Goal: Find specific page/section: Find specific page/section

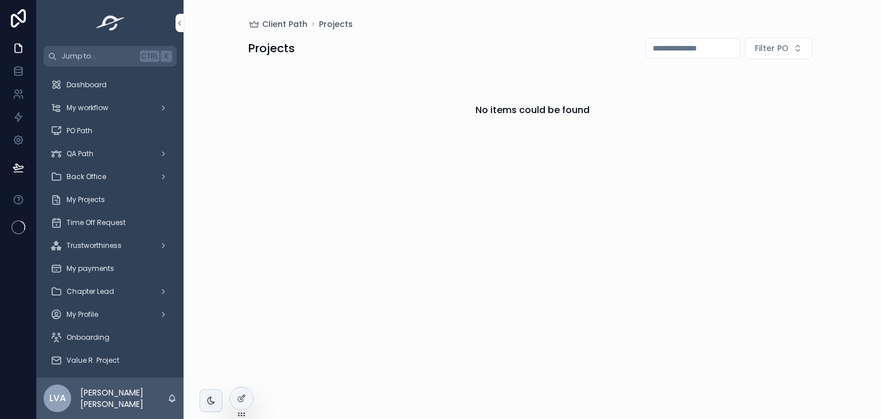
click at [98, 198] on span "My Projects" at bounding box center [86, 199] width 38 height 9
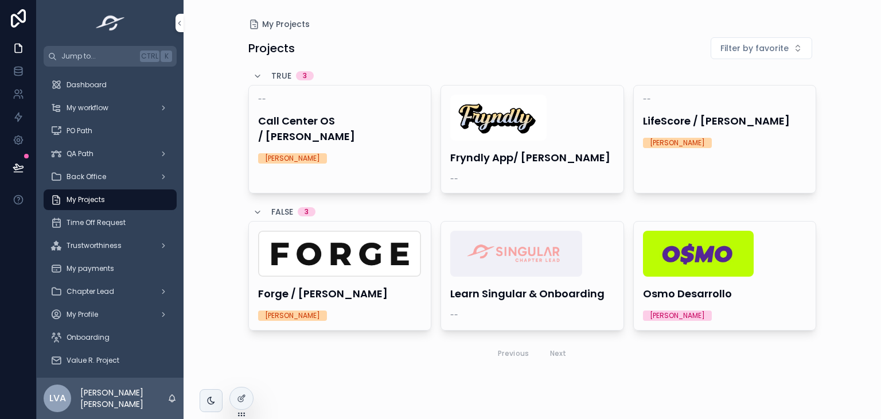
click at [686, 131] on div "-- LifeScore / [PERSON_NAME] [PERSON_NAME]" at bounding box center [725, 121] width 182 height 72
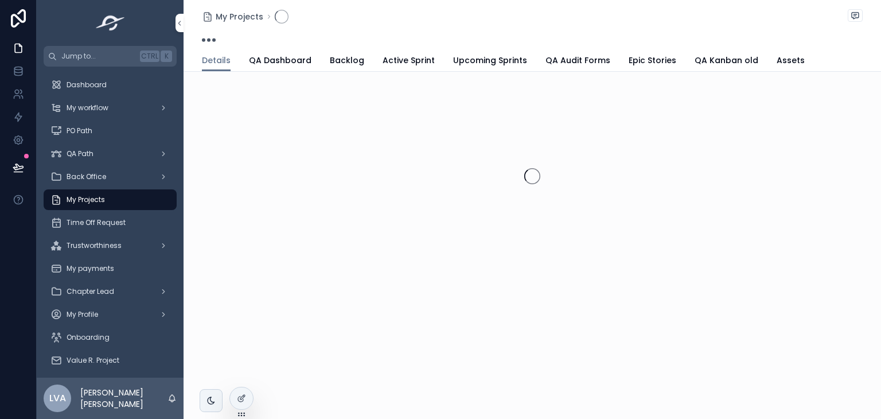
click at [401, 62] on span "Active Sprint" at bounding box center [408, 59] width 52 height 11
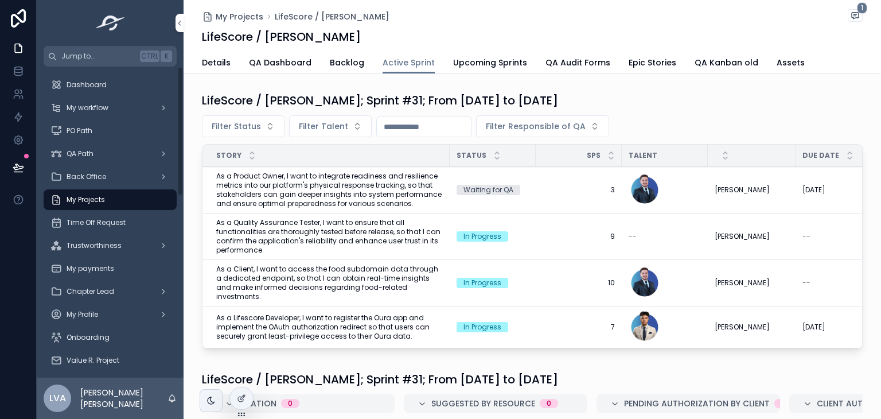
click at [116, 195] on div "My Projects" at bounding box center [109, 199] width 119 height 18
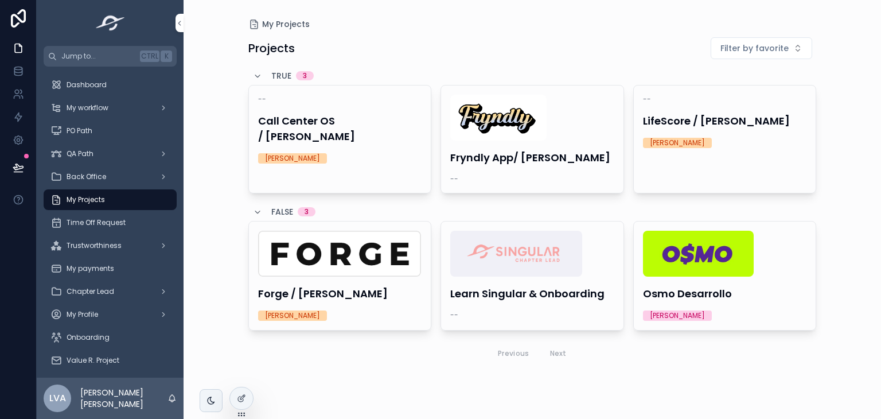
click at [333, 168] on link "-- Call Center OS / [PERSON_NAME] [PERSON_NAME]" at bounding box center [339, 139] width 183 height 108
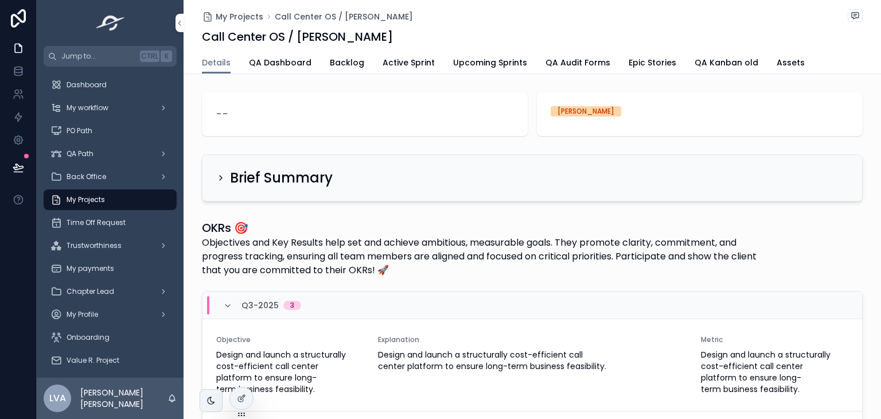
click at [289, 63] on span "QA Dashboard" at bounding box center [280, 62] width 63 height 11
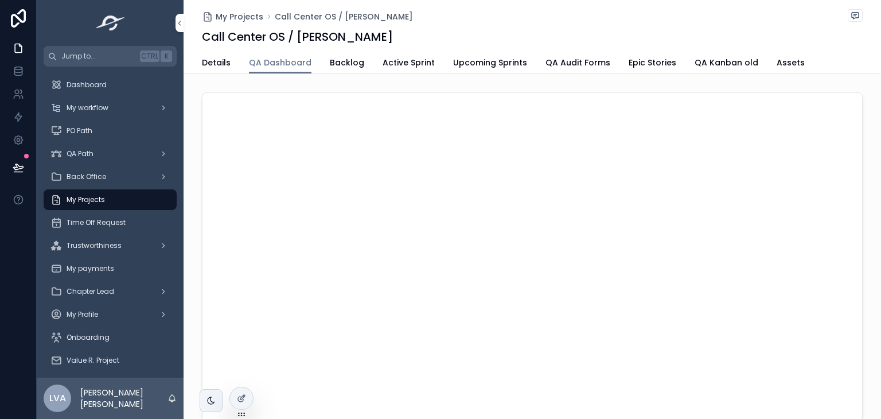
click at [587, 62] on span "QA Audit Forms" at bounding box center [577, 62] width 65 height 11
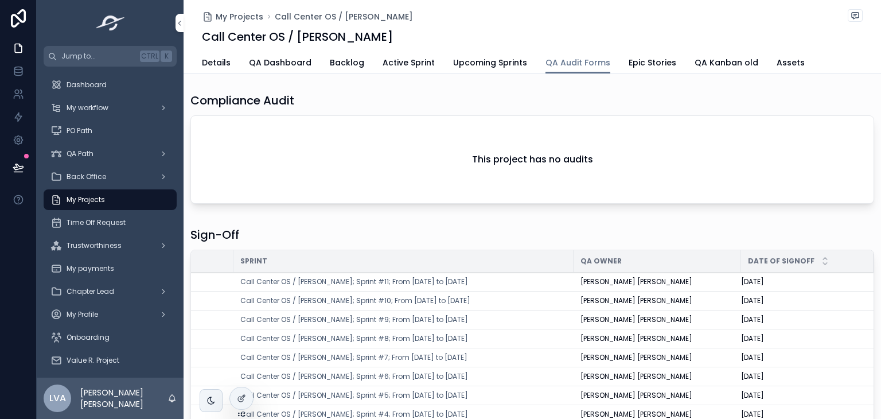
click at [708, 53] on link "QA Kanban old" at bounding box center [726, 63] width 64 height 23
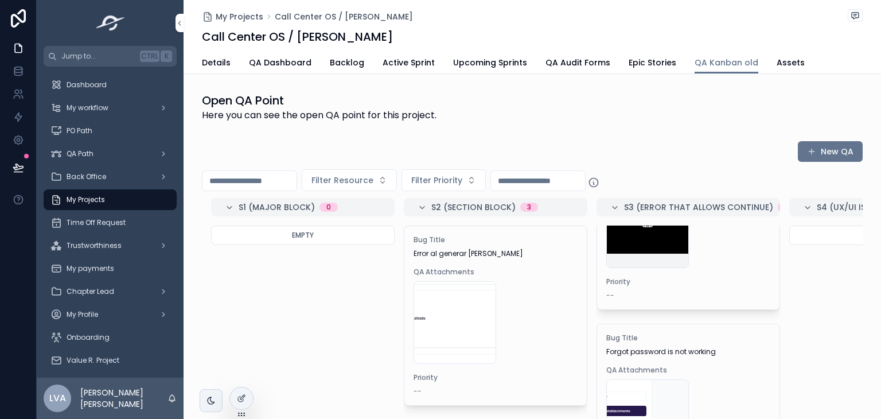
click at [294, 61] on span "QA Dashboard" at bounding box center [280, 62] width 63 height 11
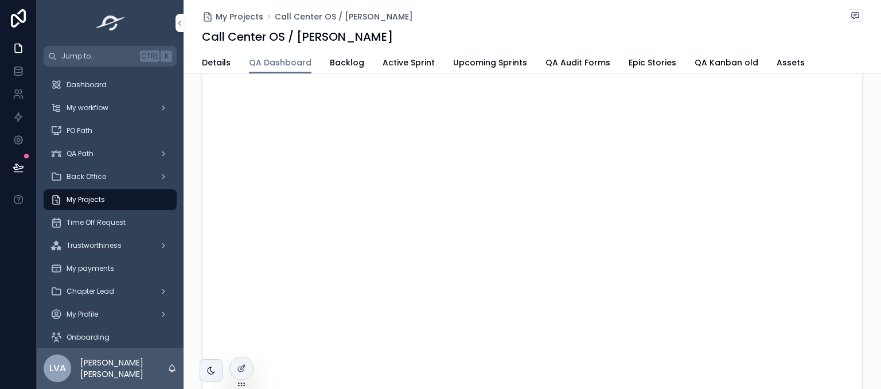
scroll to position [73, 0]
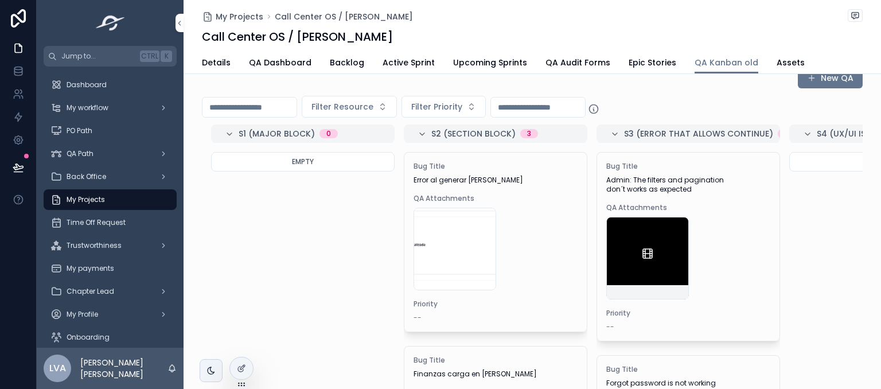
click at [270, 59] on span "QA Dashboard" at bounding box center [280, 62] width 63 height 11
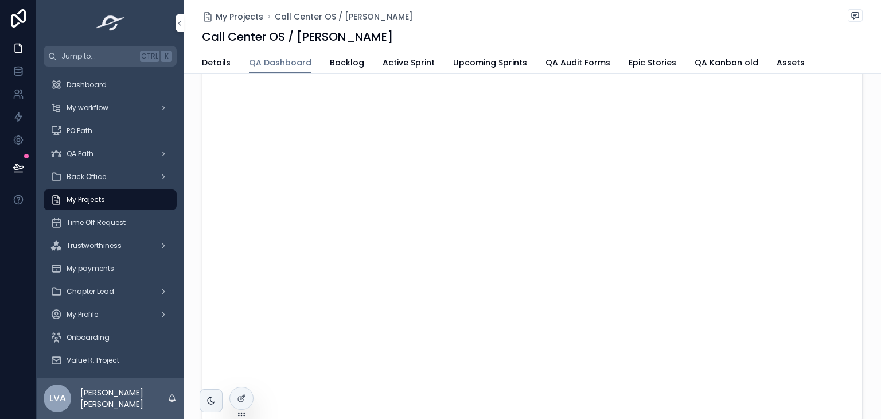
scroll to position [87, 0]
click at [473, 60] on span "Upcoming Sprints" at bounding box center [490, 62] width 74 height 11
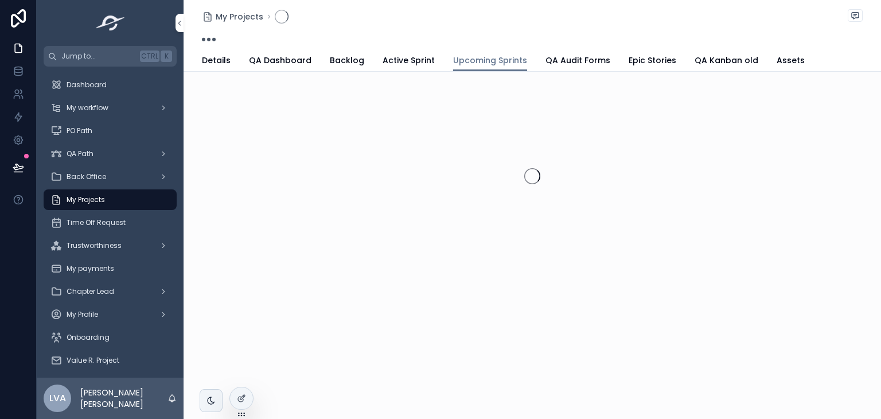
click at [387, 55] on span "Active Sprint" at bounding box center [408, 59] width 52 height 11
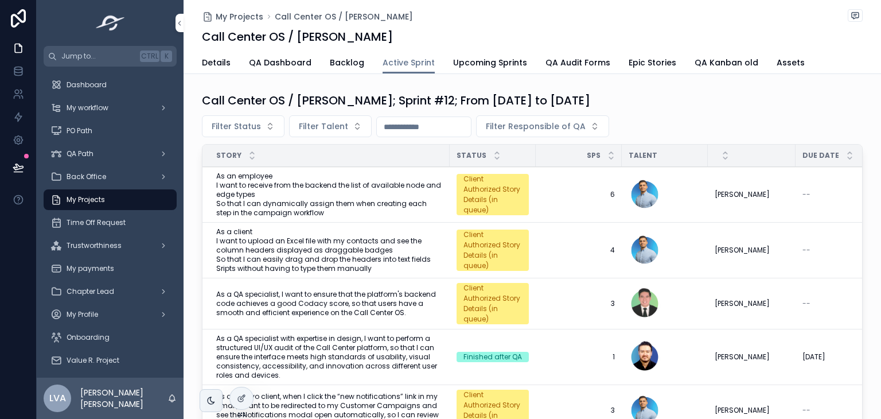
click at [328, 129] on span "Filter Talent" at bounding box center [323, 125] width 49 height 11
type input "****"
click at [310, 170] on span "[PERSON_NAME]" at bounding box center [278, 171] width 63 height 11
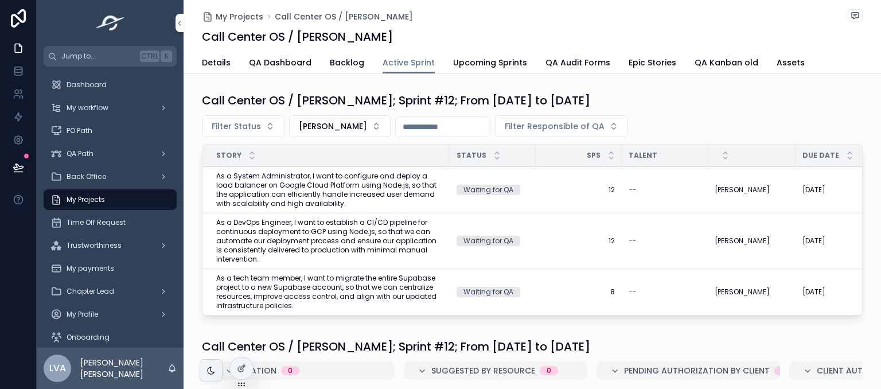
click at [280, 65] on span "QA Dashboard" at bounding box center [280, 62] width 63 height 11
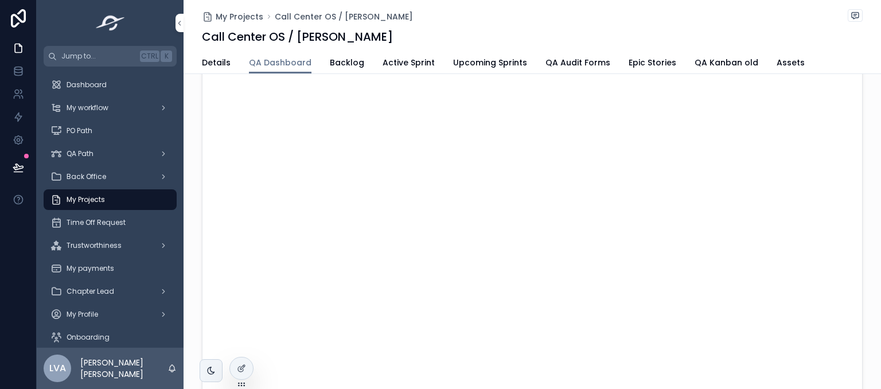
scroll to position [170, 0]
click at [284, 65] on span "QA Dashboard" at bounding box center [280, 62] width 63 height 11
click at [453, 54] on link "Upcoming Sprints" at bounding box center [490, 63] width 74 height 23
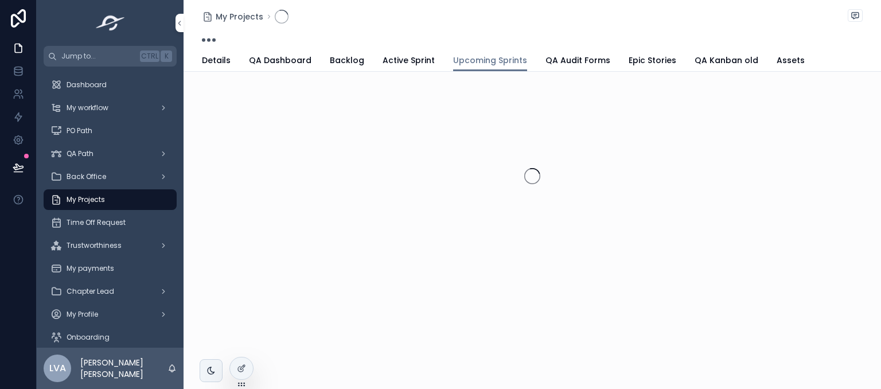
click at [382, 58] on span "Active Sprint" at bounding box center [408, 59] width 52 height 11
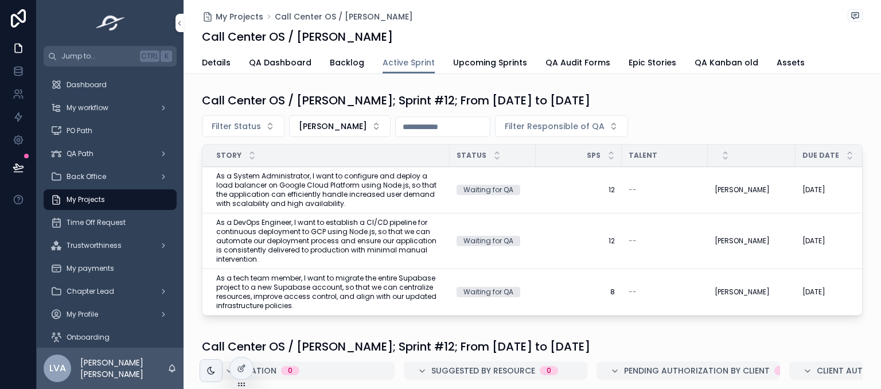
click at [367, 120] on span "[PERSON_NAME]" at bounding box center [333, 125] width 68 height 11
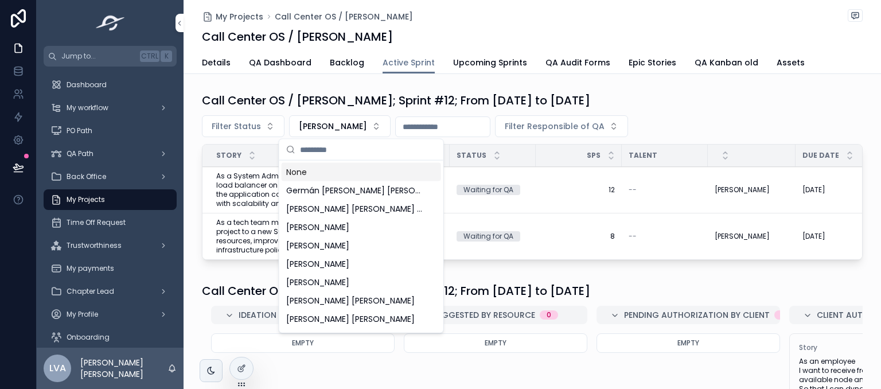
click at [342, 154] on input "scrollable content" at bounding box center [368, 149] width 136 height 21
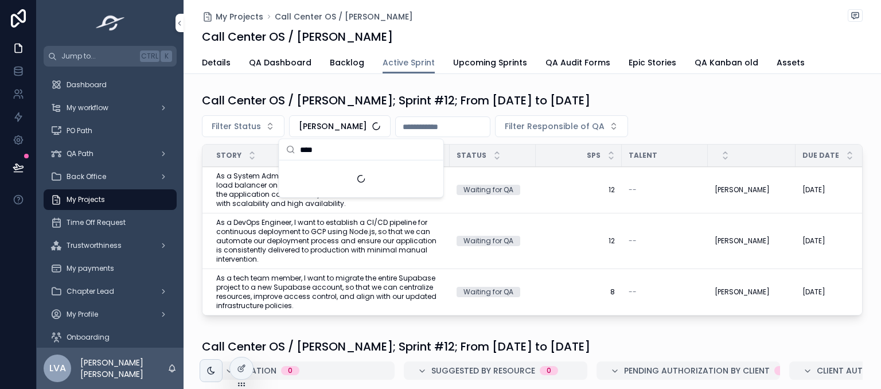
click at [337, 175] on div "Suggestions" at bounding box center [361, 179] width 164 height 37
click at [326, 142] on input "****" at bounding box center [368, 149] width 136 height 21
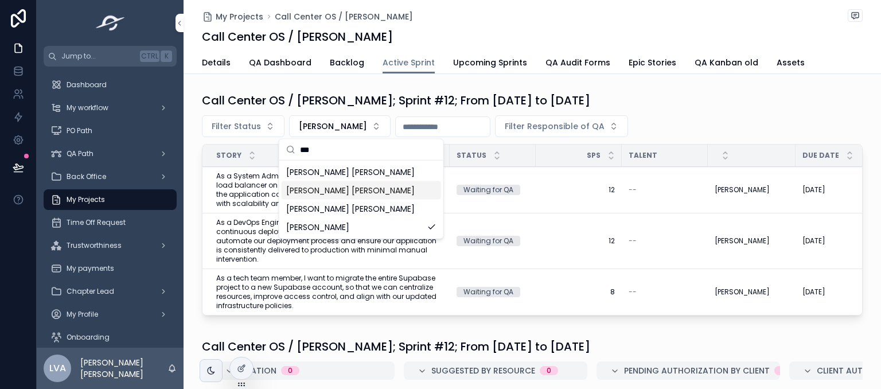
type input "***"
click at [303, 193] on span "[PERSON_NAME] [PERSON_NAME]" at bounding box center [350, 190] width 128 height 11
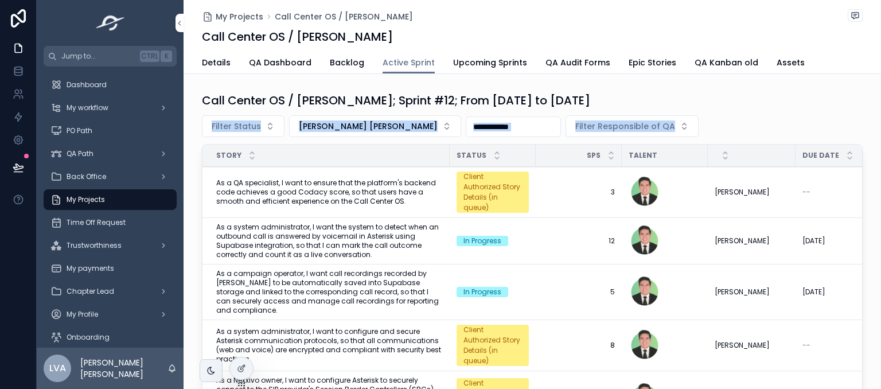
click at [796, 108] on div "Call Center OS / [PERSON_NAME]; Sprint #12; From [DATE] to [DATE] Filter Status…" at bounding box center [532, 264] width 661 height 345
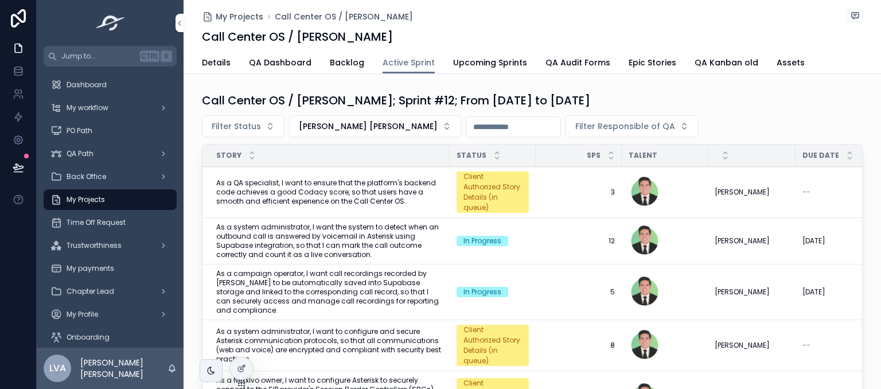
click at [796, 108] on div "Call Center OS / [PERSON_NAME]; Sprint #12; From [DATE] to [DATE] Filter Status…" at bounding box center [532, 264] width 661 height 345
click at [795, 108] on div "Call Center OS / [PERSON_NAME]; Sprint #12; From [DATE] to [DATE] Filter Status…" at bounding box center [532, 264] width 661 height 345
click at [743, 60] on div "Details QA Dashboard Backlog Active Sprint Upcoming Sprints QA Audit Forms Epic…" at bounding box center [532, 63] width 661 height 22
click at [778, 110] on div "Call Center OS / [PERSON_NAME]; Sprint #12; From [DATE] to [DATE] Filter Status…" at bounding box center [532, 264] width 661 height 345
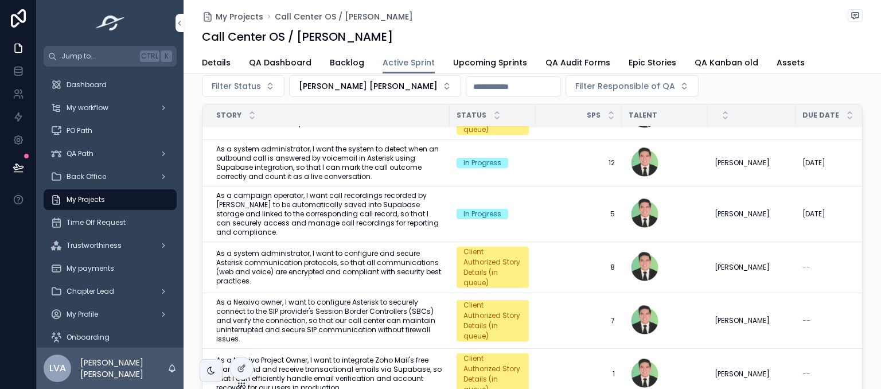
scroll to position [39, 0]
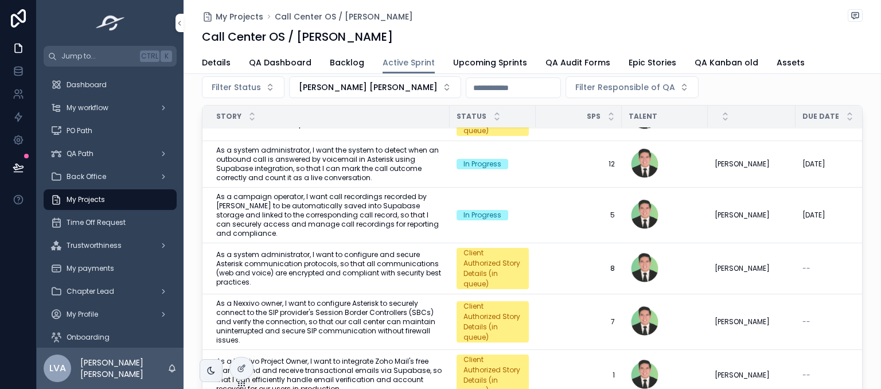
drag, startPoint x: 264, startPoint y: 64, endPoint x: 261, endPoint y: 72, distance: 7.8
click at [264, 64] on span "QA Dashboard" at bounding box center [280, 62] width 63 height 11
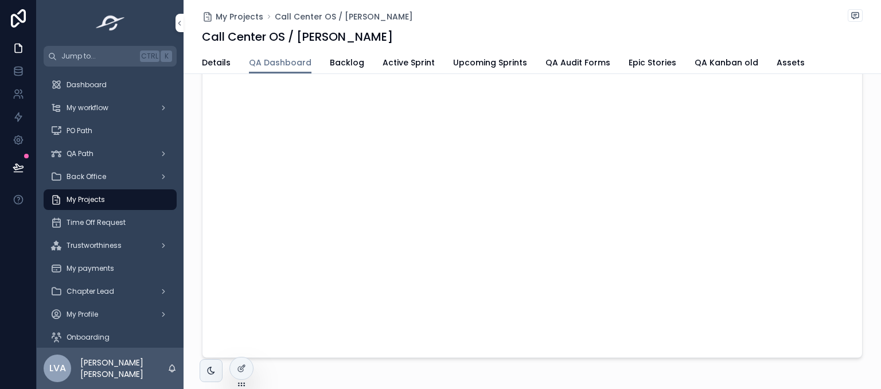
scroll to position [124, 0]
click at [399, 50] on div "My Projects Call Center OS / [PERSON_NAME] Call Center OS / [PERSON_NAME]" at bounding box center [532, 26] width 661 height 52
click at [392, 65] on span "Active Sprint" at bounding box center [408, 62] width 52 height 11
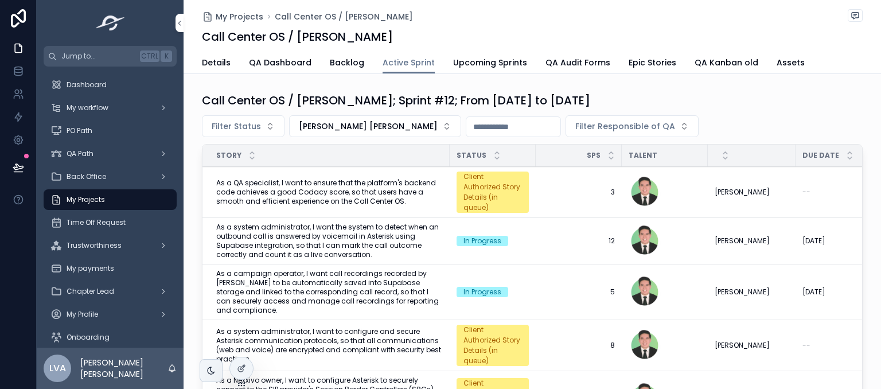
click at [374, 116] on button "[PERSON_NAME] [PERSON_NAME]" at bounding box center [375, 126] width 172 height 22
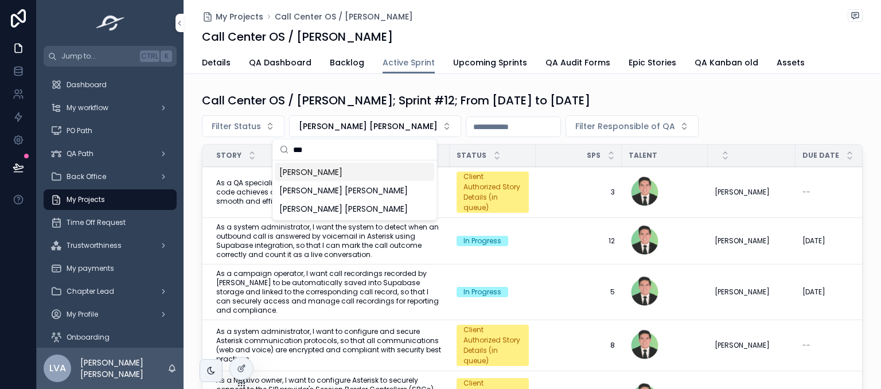
type input "***"
click at [342, 169] on span "[PERSON_NAME]" at bounding box center [310, 171] width 63 height 11
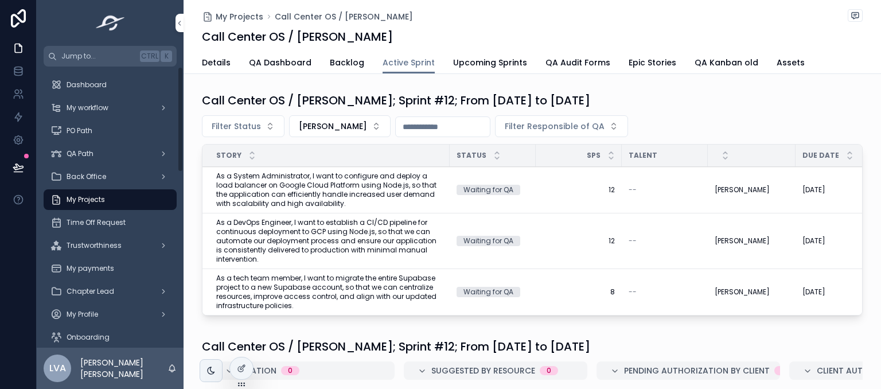
click at [365, 134] on button "[PERSON_NAME]" at bounding box center [339, 126] width 101 height 22
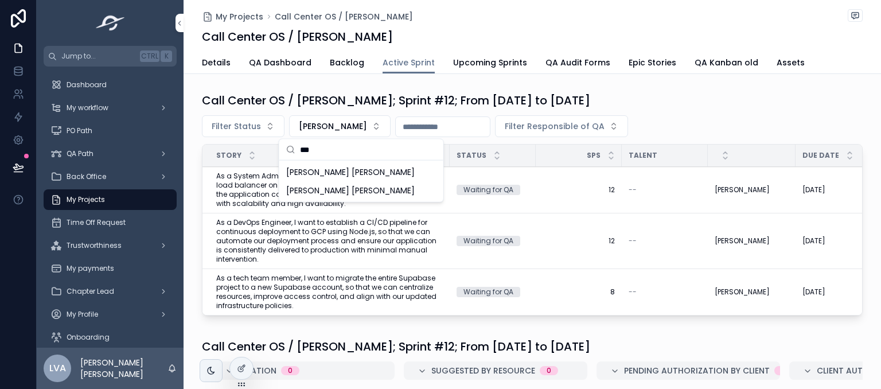
click at [362, 150] on input "***" at bounding box center [368, 149] width 136 height 21
type input "*"
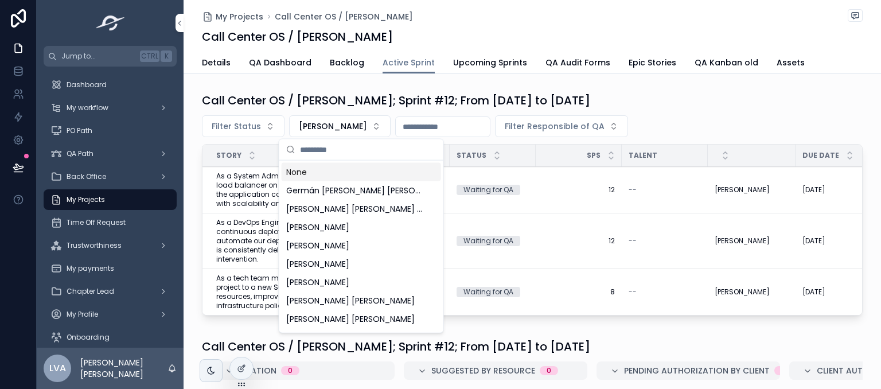
click at [470, 108] on div "Call Center OS / [PERSON_NAME]; Sprint #12; From [DATE] to [DATE] Filter Status…" at bounding box center [532, 203] width 661 height 223
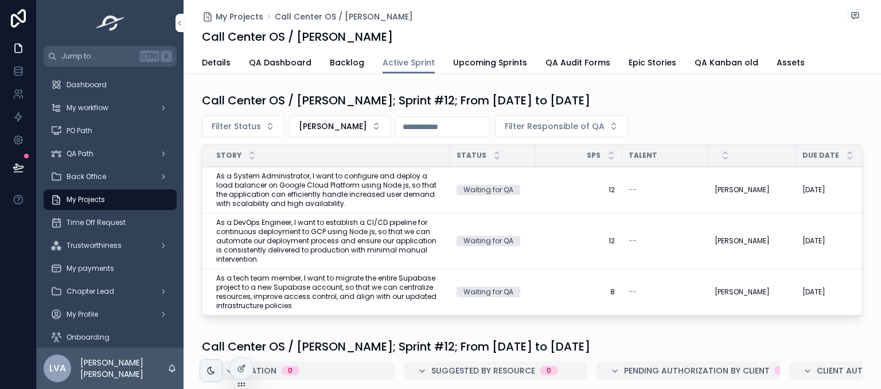
click at [367, 122] on span "[PERSON_NAME]" at bounding box center [333, 125] width 68 height 11
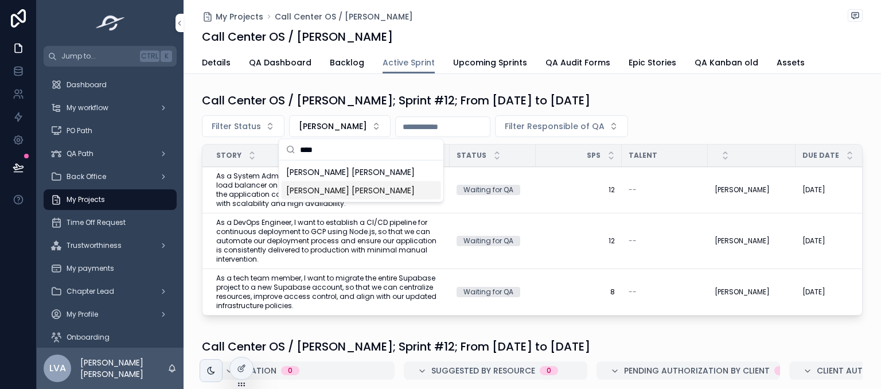
type input "****"
click at [371, 190] on span "[PERSON_NAME] [PERSON_NAME]" at bounding box center [350, 190] width 128 height 11
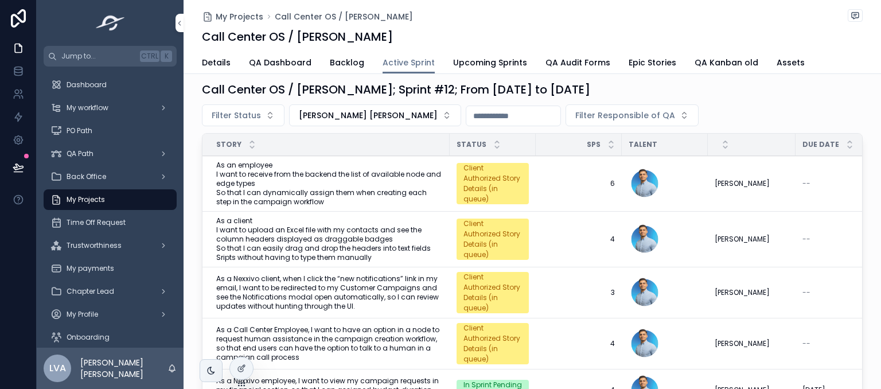
scroll to position [10, 0]
click at [296, 64] on span "QA Dashboard" at bounding box center [280, 62] width 63 height 11
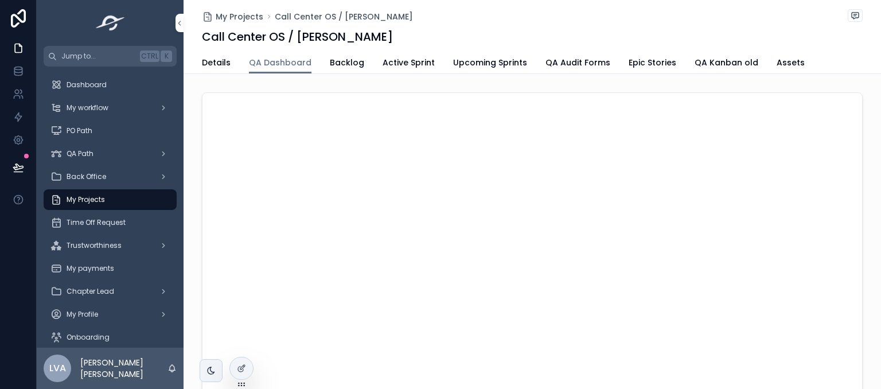
click at [386, 64] on span "Active Sprint" at bounding box center [408, 62] width 52 height 11
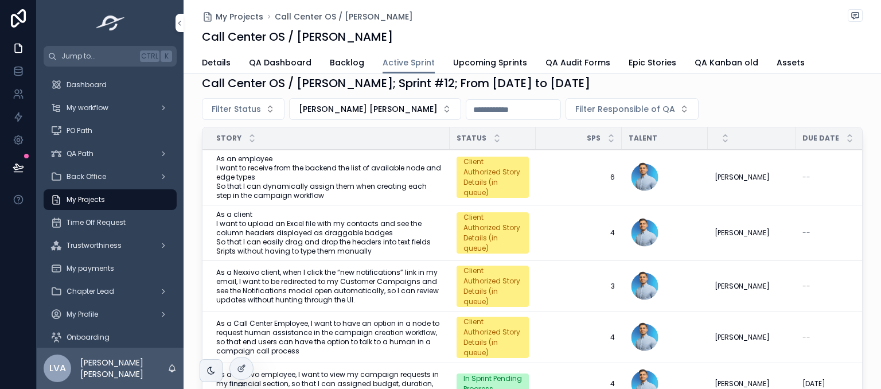
scroll to position [18, 0]
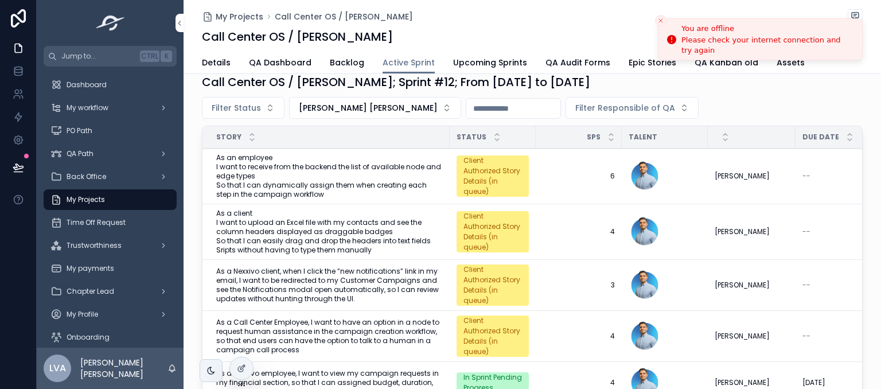
click at [660, 21] on icon "Close toast" at bounding box center [660, 20] width 7 height 7
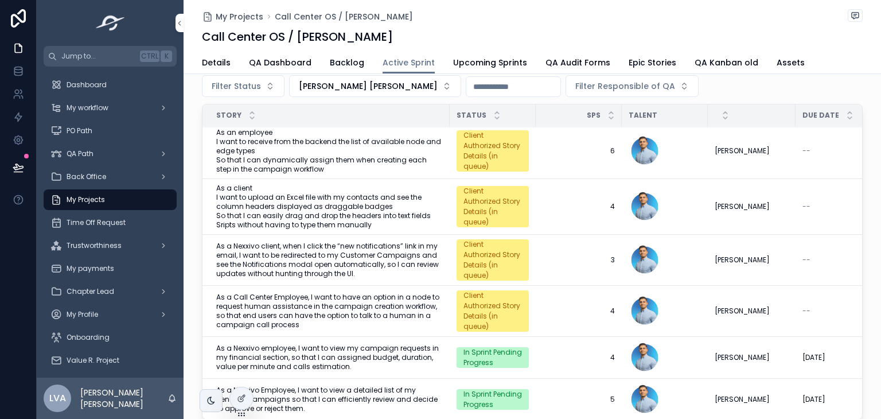
scroll to position [0, 0]
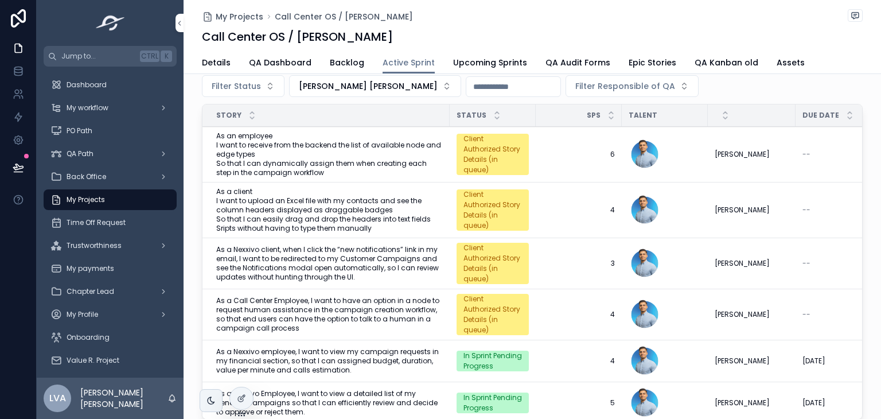
click at [468, 40] on div "Call Center OS / [PERSON_NAME]" at bounding box center [532, 37] width 661 height 16
click at [263, 67] on span "QA Dashboard" at bounding box center [280, 62] width 63 height 11
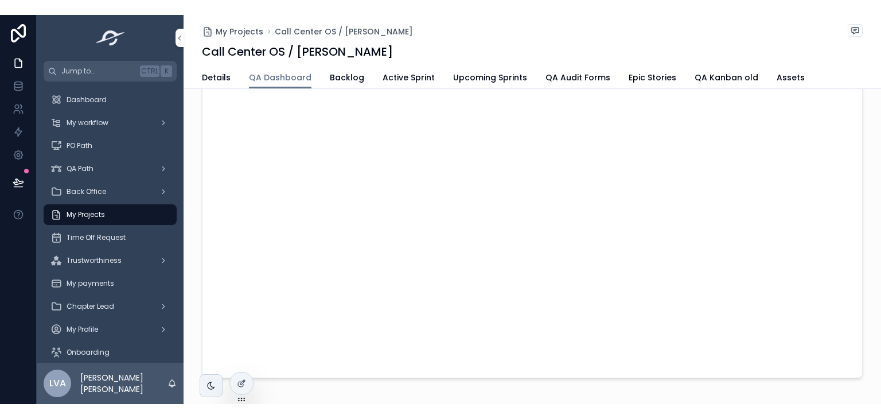
scroll to position [119, 0]
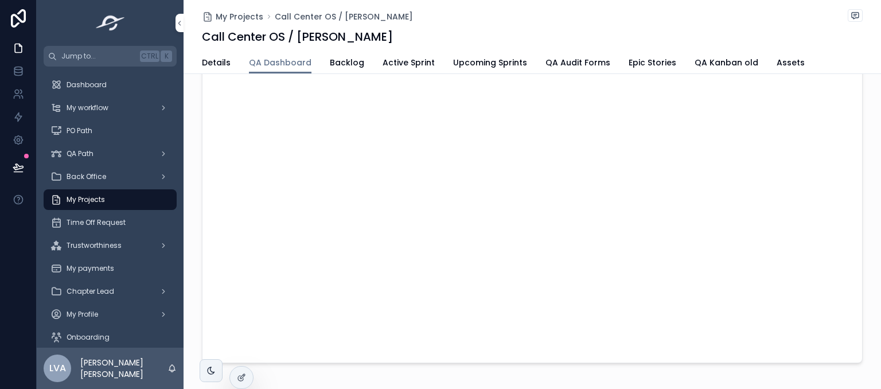
click at [247, 16] on span "My Projects" at bounding box center [240, 16] width 48 height 11
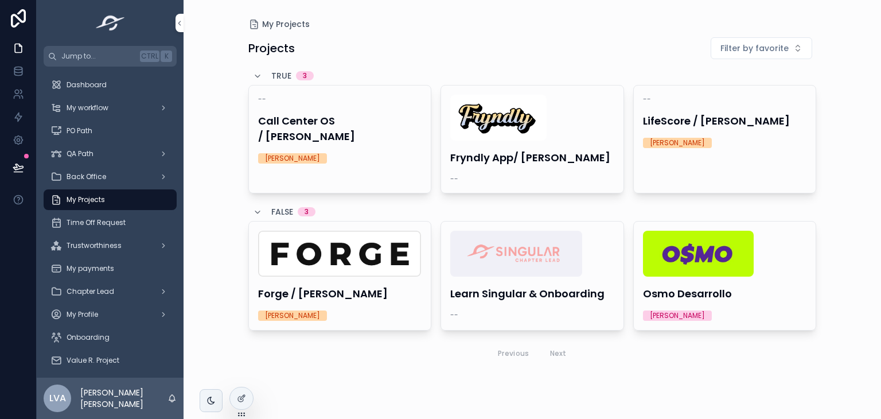
click at [391, 153] on div "[PERSON_NAME]" at bounding box center [340, 158] width 164 height 10
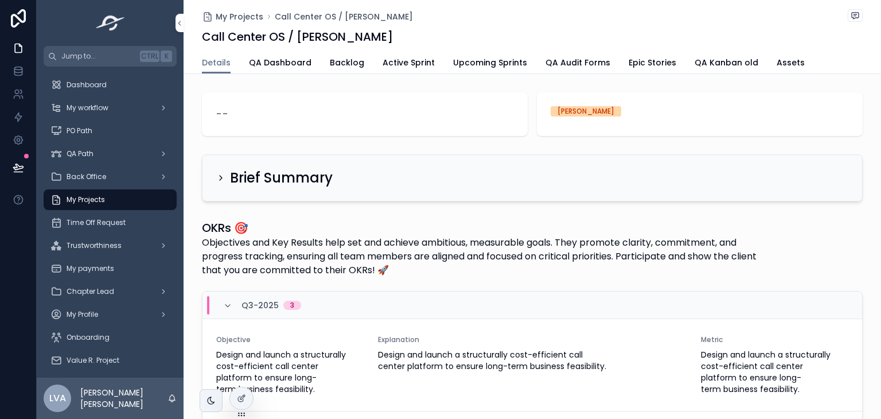
click at [415, 60] on span "Active Sprint" at bounding box center [408, 62] width 52 height 11
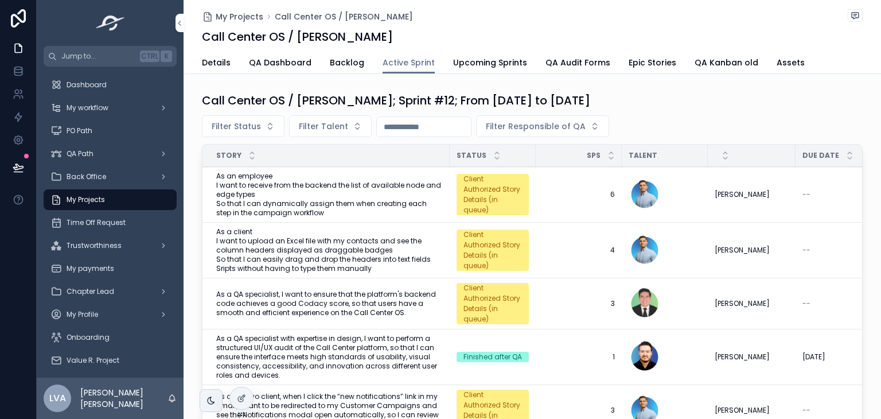
click at [580, 150] on div "SPs" at bounding box center [579, 156] width 86 height 22
click at [287, 60] on span "QA Dashboard" at bounding box center [280, 62] width 63 height 11
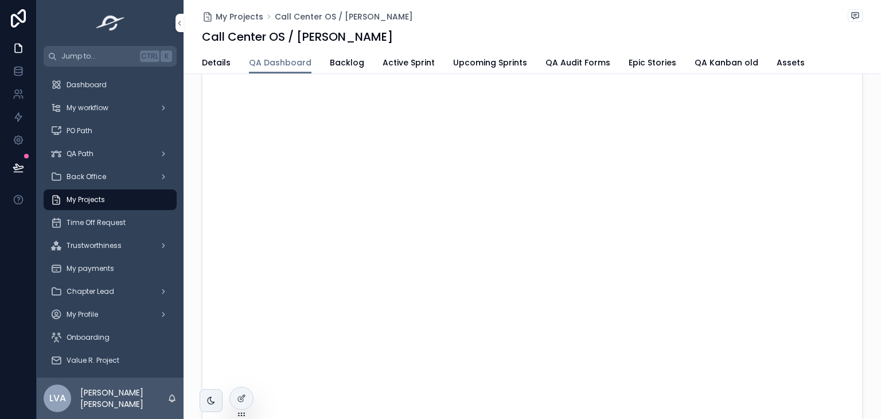
scroll to position [138, 0]
